Goal: Task Accomplishment & Management: Complete application form

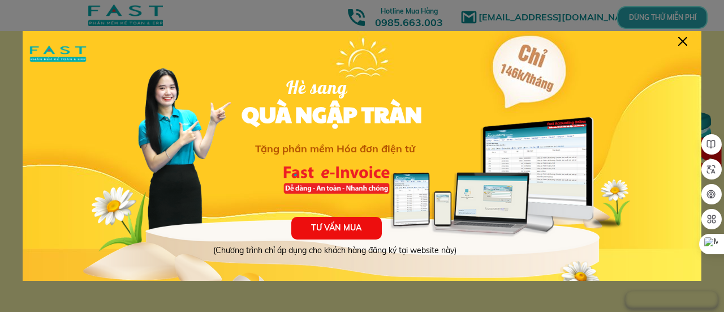
click at [686, 39] on div at bounding box center [682, 41] width 9 height 9
click at [682, 41] on div at bounding box center [682, 41] width 9 height 9
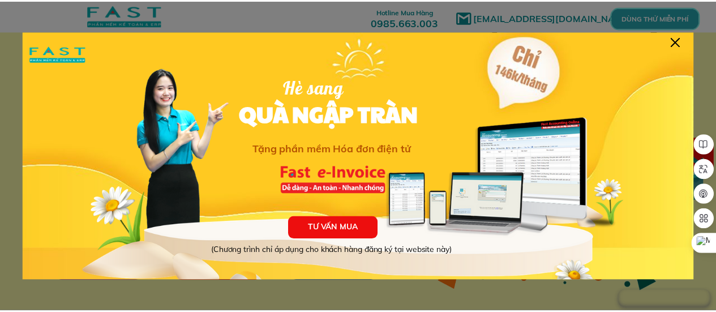
scroll to position [72, 0]
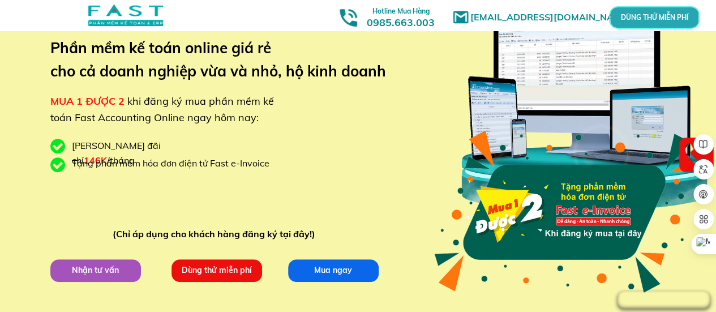
click at [209, 270] on p "Dùng thử miễn phí" at bounding box center [216, 270] width 91 height 23
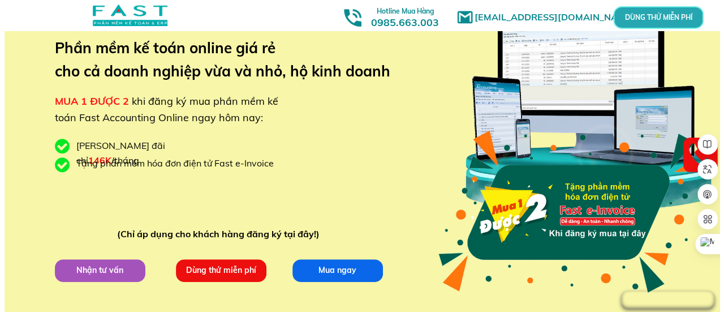
scroll to position [0, 0]
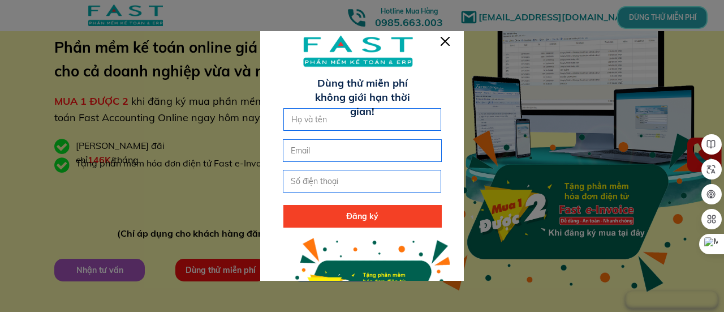
click at [381, 119] on input "text" at bounding box center [362, 119] width 148 height 21
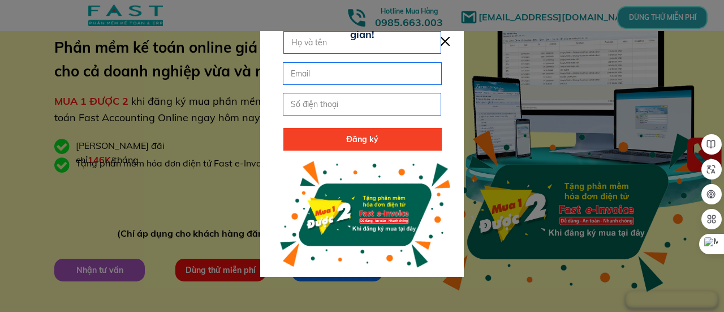
scroll to position [20, 0]
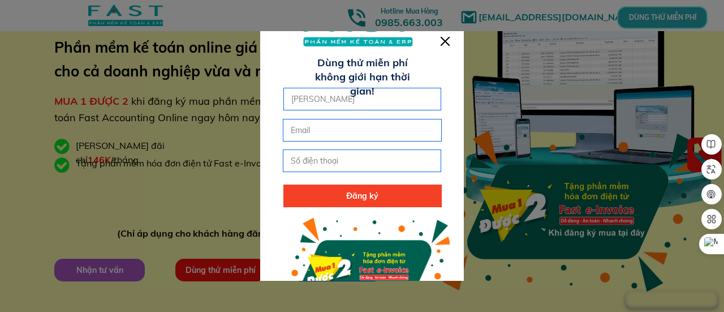
type input "[PERSON_NAME]"
click at [302, 125] on input "email" at bounding box center [362, 129] width 148 height 21
type input "anhduong15012004@gmail.com"
click at [347, 158] on input "tel" at bounding box center [362, 160] width 148 height 21
type input "0909419808"
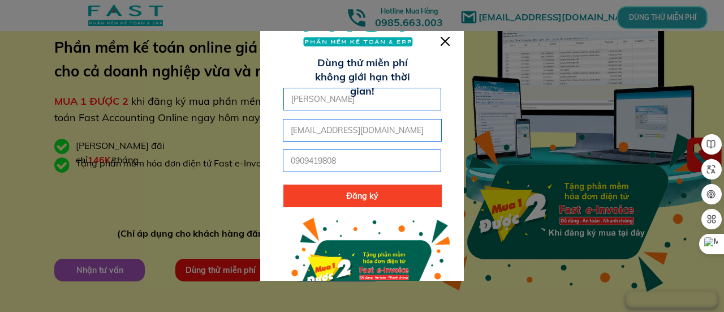
click at [345, 201] on p "Đăng ký" at bounding box center [362, 195] width 158 height 23
